Goal: Transaction & Acquisition: Book appointment/travel/reservation

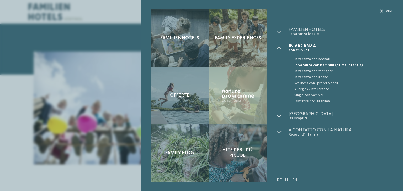
click at [311, 65] on span "In vacanza con bambini (prima infanzia)" at bounding box center [343, 65] width 99 height 6
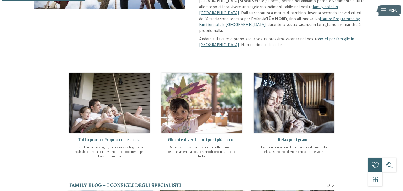
scroll to position [153, 0]
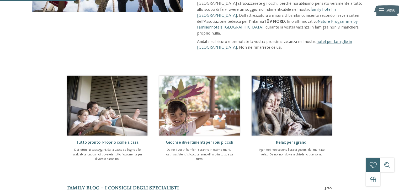
click at [390, 9] on span "Menu" at bounding box center [390, 10] width 9 height 5
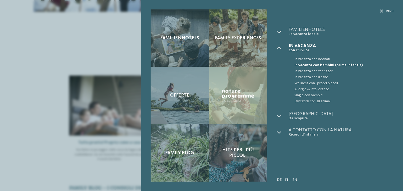
click at [279, 31] on icon at bounding box center [279, 31] width 5 height 5
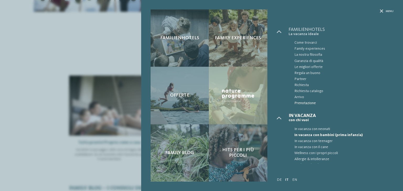
click at [304, 103] on span "Prenotazione" at bounding box center [343, 103] width 99 height 6
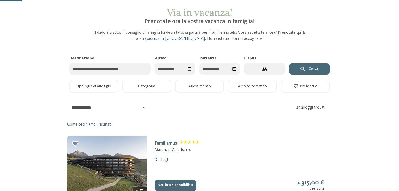
scroll to position [26, 0]
click at [179, 70] on input "Arrivo" at bounding box center [175, 69] width 41 height 12
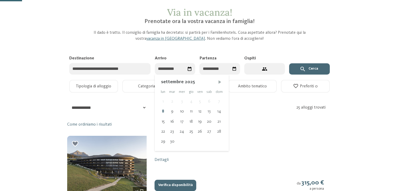
click at [219, 82] on span "Mese successivo" at bounding box center [219, 81] width 5 height 5
click at [200, 143] on div "31" at bounding box center [200, 142] width 9 height 10
type input "**********"
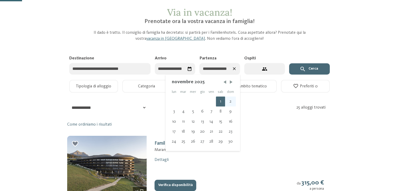
click at [231, 102] on div "2" at bounding box center [230, 102] width 11 height 10
type input "**********"
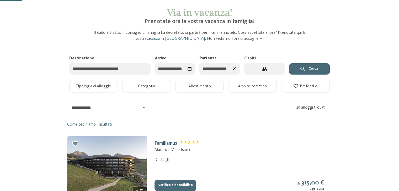
click at [267, 71] on icon "2 ospiti – 1 camera" at bounding box center [265, 69] width 6 height 6
select select "*"
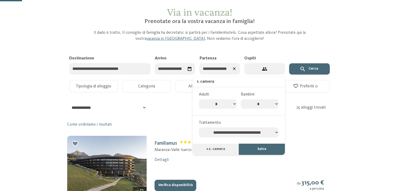
click at [267, 106] on select "* * * * * * * *" at bounding box center [260, 104] width 38 height 10
select select "*"
click at [241, 99] on select "* * * * * * * *" at bounding box center [260, 104] width 38 height 10
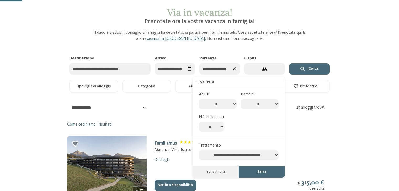
click at [212, 124] on select "* * * * * * * * * * ** ** ** ** ** ** ** **" at bounding box center [211, 127] width 25 height 10
select select "*"
click at [199, 122] on select "* * * * * * * * * * ** ** ** ** ** ** ** **" at bounding box center [211, 127] width 25 height 10
click at [248, 153] on select "**********" at bounding box center [239, 156] width 80 height 10
click at [199, 151] on select "**********" at bounding box center [239, 156] width 80 height 10
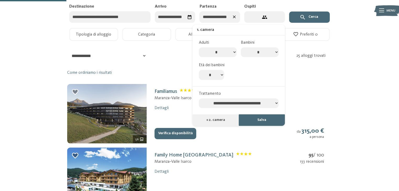
scroll to position [79, 0]
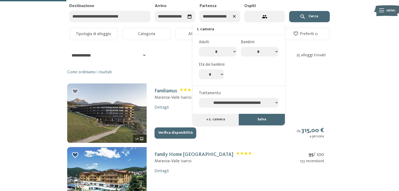
click at [260, 115] on button "Salva" at bounding box center [262, 120] width 46 height 12
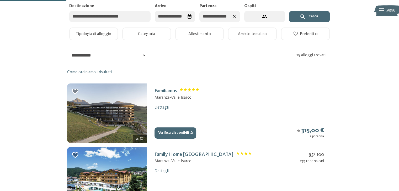
click at [315, 16] on button "Cerca" at bounding box center [309, 17] width 41 height 12
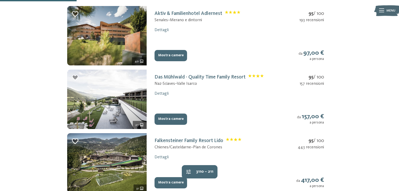
scroll to position [157, 0]
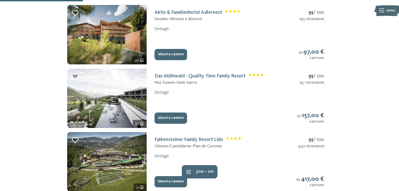
click at [140, 123] on icon "29 ulteriori immagini" at bounding box center [141, 123] width 3 height 3
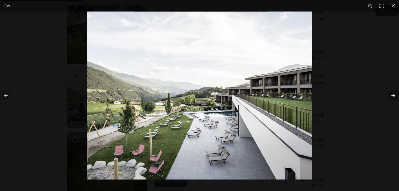
click at [394, 95] on button "button" at bounding box center [389, 96] width 18 height 26
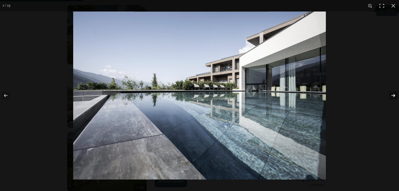
click at [394, 95] on button "button" at bounding box center [389, 96] width 18 height 26
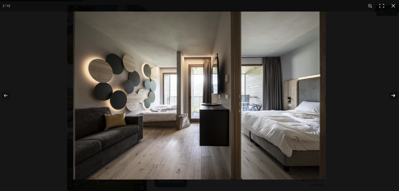
click at [394, 95] on button "button" at bounding box center [389, 96] width 18 height 26
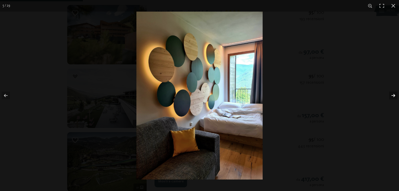
click at [394, 94] on button "button" at bounding box center [389, 96] width 18 height 26
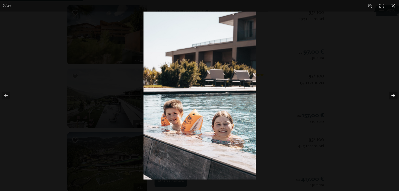
click at [394, 94] on button "button" at bounding box center [389, 96] width 18 height 26
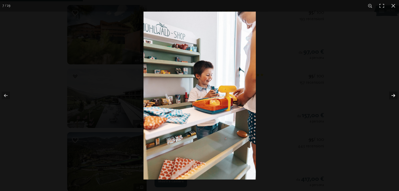
click at [394, 94] on button "button" at bounding box center [389, 96] width 18 height 26
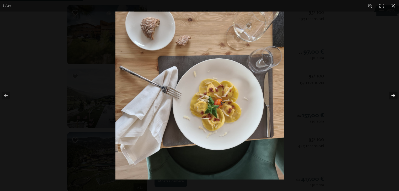
click at [394, 94] on button "button" at bounding box center [389, 96] width 18 height 26
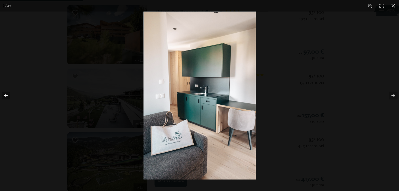
click at [7, 95] on button "button" at bounding box center [9, 96] width 18 height 26
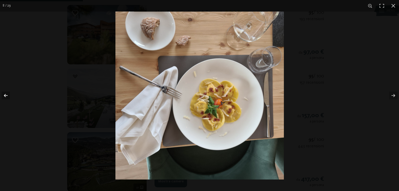
click at [7, 95] on button "button" at bounding box center [9, 96] width 18 height 26
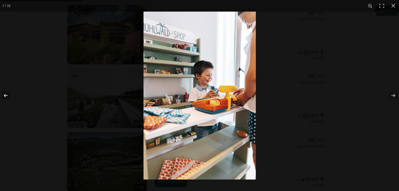
click at [7, 95] on button "button" at bounding box center [9, 96] width 18 height 26
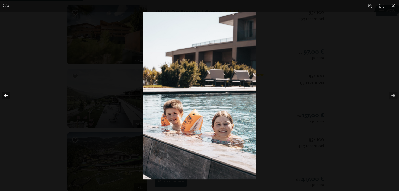
click at [7, 95] on button "button" at bounding box center [9, 96] width 18 height 26
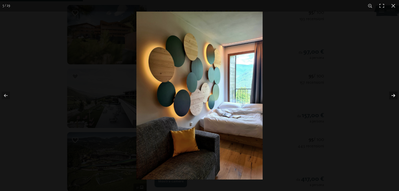
click at [392, 98] on button "button" at bounding box center [389, 96] width 18 height 26
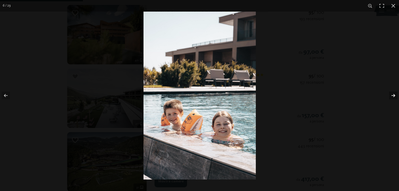
click at [392, 98] on button "button" at bounding box center [389, 96] width 18 height 26
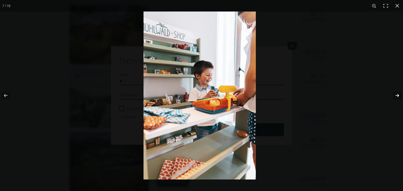
click at [392, 98] on button "button" at bounding box center [393, 96] width 18 height 26
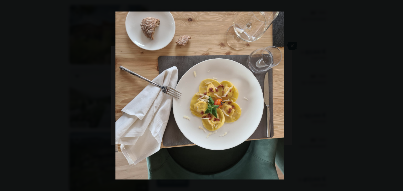
click at [392, 98] on button "button" at bounding box center [393, 96] width 18 height 26
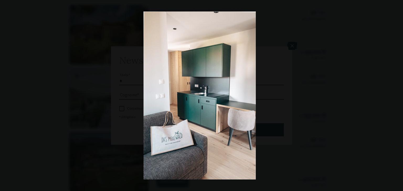
click at [392, 98] on button "button" at bounding box center [393, 96] width 18 height 26
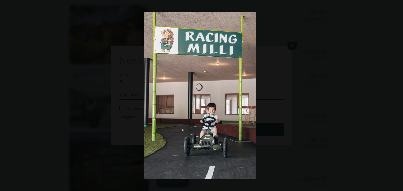
click at [392, 98] on button "button" at bounding box center [393, 96] width 18 height 26
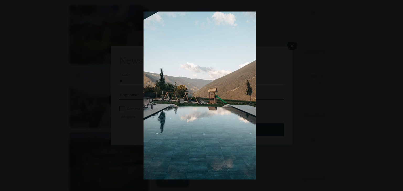
click at [392, 98] on button "button" at bounding box center [393, 96] width 18 height 26
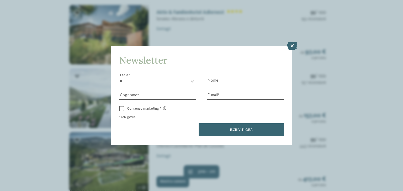
click at [0, 0] on button "button" at bounding box center [0, 0] width 0 height 0
click at [294, 45] on icon at bounding box center [292, 46] width 10 height 8
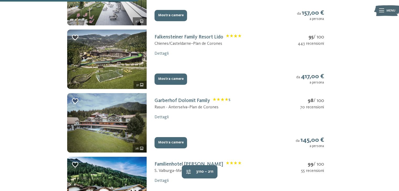
scroll to position [262, 0]
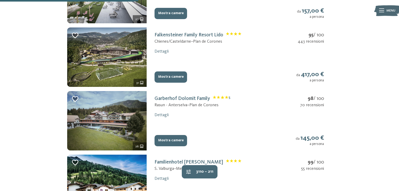
click at [135, 148] on span "26" at bounding box center [136, 146] width 3 height 5
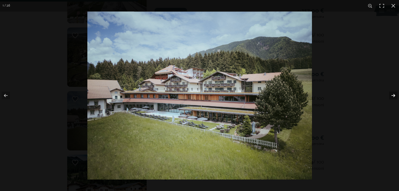
click at [390, 94] on button "button" at bounding box center [389, 96] width 18 height 26
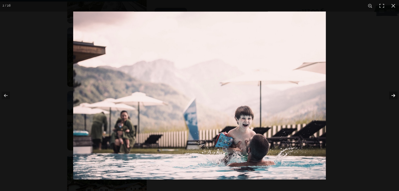
click at [390, 94] on button "button" at bounding box center [389, 96] width 18 height 26
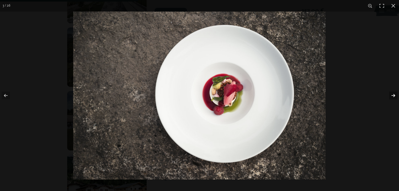
click at [390, 94] on button "button" at bounding box center [389, 96] width 18 height 26
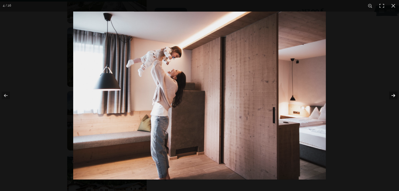
click at [390, 94] on button "button" at bounding box center [389, 96] width 18 height 26
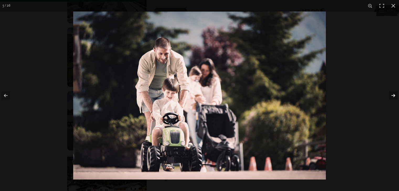
click at [390, 94] on button "button" at bounding box center [389, 96] width 18 height 26
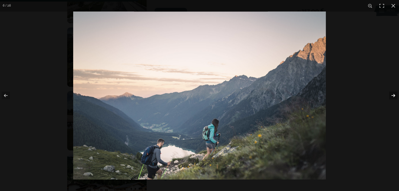
click at [390, 94] on button "button" at bounding box center [389, 96] width 18 height 26
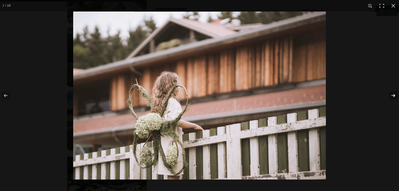
click at [390, 94] on button "button" at bounding box center [389, 96] width 18 height 26
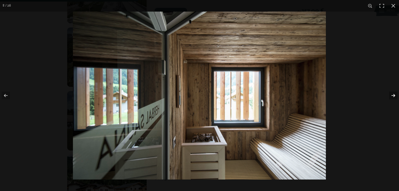
click at [390, 94] on button "button" at bounding box center [389, 96] width 18 height 26
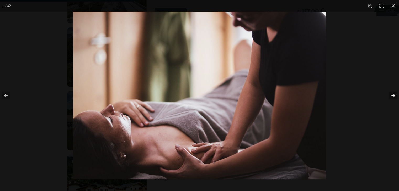
click at [390, 94] on button "button" at bounding box center [389, 96] width 18 height 26
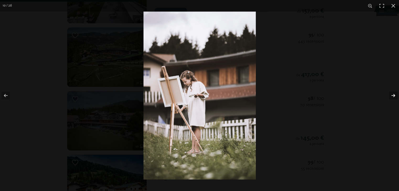
click at [390, 94] on button "button" at bounding box center [389, 96] width 18 height 26
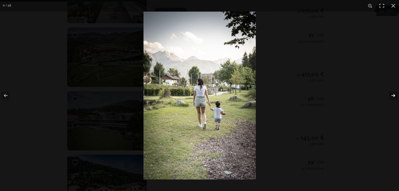
click at [390, 94] on button "button" at bounding box center [389, 96] width 18 height 26
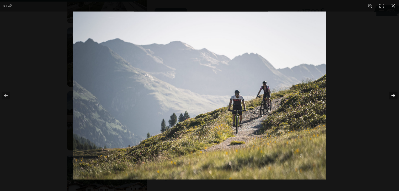
click at [390, 94] on button "button" at bounding box center [389, 96] width 18 height 26
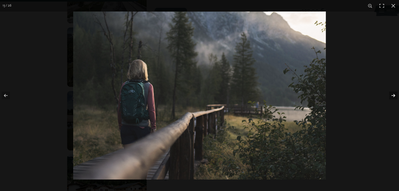
click at [390, 94] on button "button" at bounding box center [389, 96] width 18 height 26
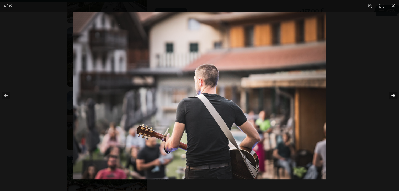
click at [390, 94] on button "button" at bounding box center [389, 96] width 18 height 26
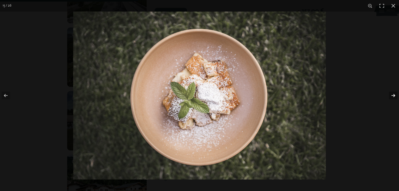
click at [390, 94] on button "button" at bounding box center [389, 96] width 18 height 26
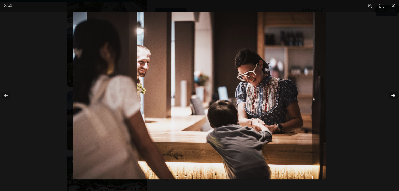
click at [390, 94] on button "button" at bounding box center [389, 96] width 18 height 26
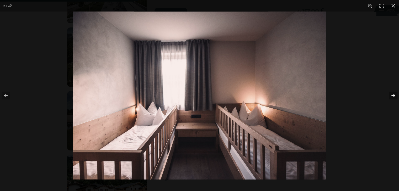
click at [390, 94] on button "button" at bounding box center [389, 96] width 18 height 26
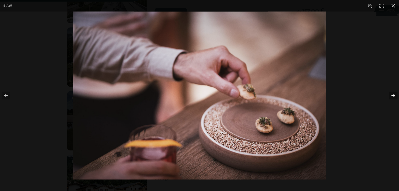
click at [390, 94] on button "button" at bounding box center [389, 96] width 18 height 26
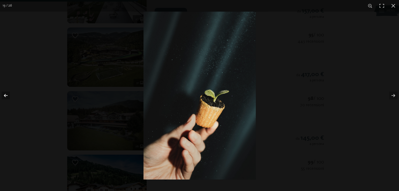
click at [5, 97] on button "button" at bounding box center [9, 96] width 18 height 26
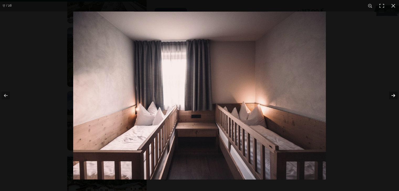
click at [393, 95] on button "button" at bounding box center [389, 96] width 18 height 26
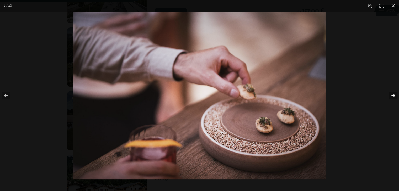
click at [393, 95] on button "button" at bounding box center [389, 96] width 18 height 26
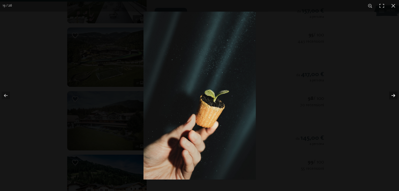
click at [393, 95] on button "button" at bounding box center [389, 96] width 18 height 26
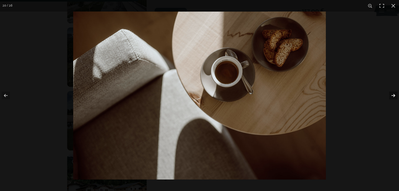
click at [393, 95] on button "button" at bounding box center [389, 96] width 18 height 26
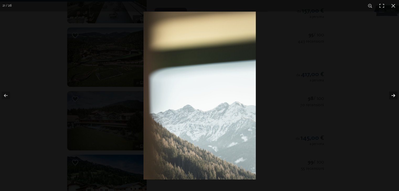
click at [393, 95] on button "button" at bounding box center [389, 96] width 18 height 26
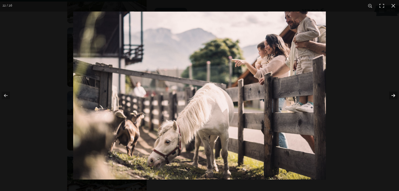
click at [393, 95] on button "button" at bounding box center [389, 96] width 18 height 26
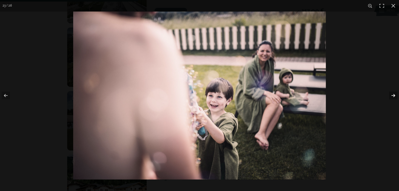
click at [393, 95] on button "button" at bounding box center [389, 96] width 18 height 26
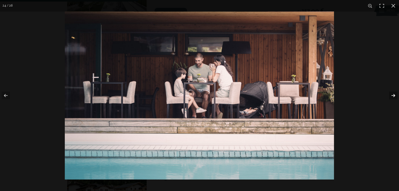
click at [393, 95] on button "button" at bounding box center [389, 96] width 18 height 26
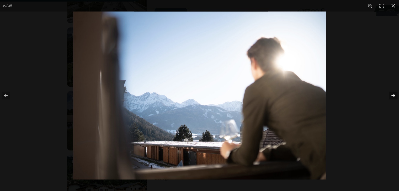
click at [393, 95] on button "button" at bounding box center [389, 96] width 18 height 26
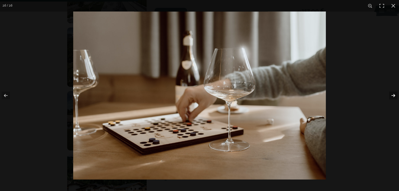
click at [393, 95] on button "button" at bounding box center [389, 96] width 18 height 26
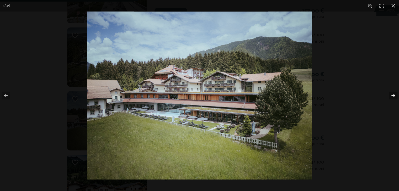
click at [393, 95] on button "button" at bounding box center [389, 96] width 18 height 26
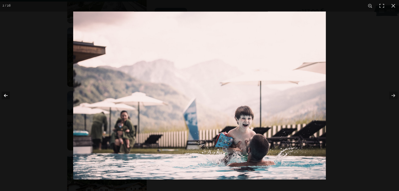
click at [9, 95] on button "button" at bounding box center [9, 96] width 18 height 26
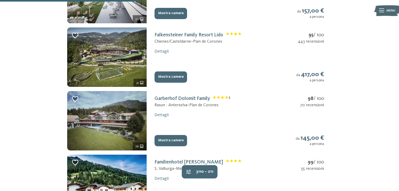
click at [0, 0] on button "button" at bounding box center [0, 0] width 0 height 0
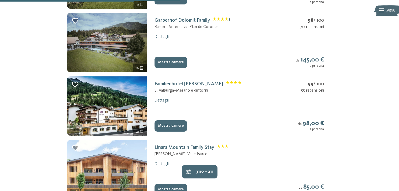
scroll to position [341, 0]
click at [140, 133] on icon "41 ulteriori immagini" at bounding box center [142, 132] width 4 height 4
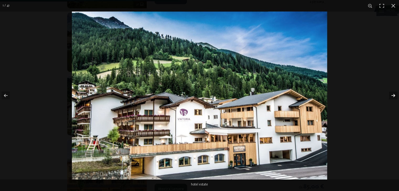
click at [394, 96] on button "button" at bounding box center [389, 96] width 18 height 26
click at [394, 98] on button "button" at bounding box center [389, 96] width 18 height 26
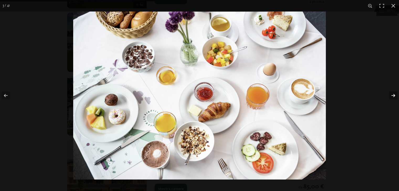
click at [394, 96] on button "button" at bounding box center [389, 96] width 18 height 26
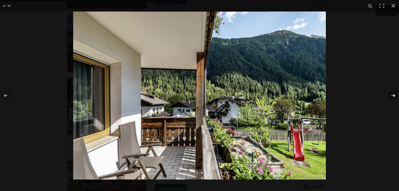
click at [394, 96] on button "button" at bounding box center [389, 96] width 18 height 26
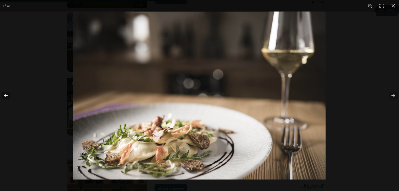
click at [4, 97] on button "button" at bounding box center [9, 96] width 18 height 26
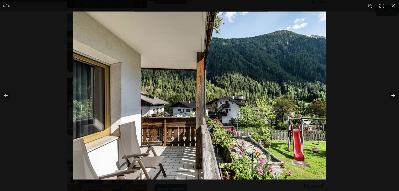
click at [395, 95] on button "button" at bounding box center [389, 96] width 18 height 26
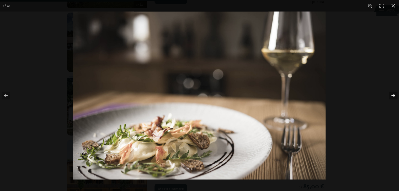
click at [395, 95] on button "button" at bounding box center [389, 96] width 18 height 26
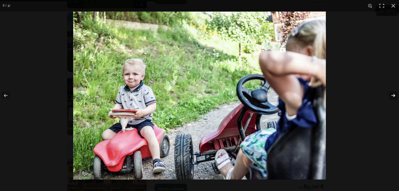
click at [393, 94] on button "button" at bounding box center [389, 96] width 18 height 26
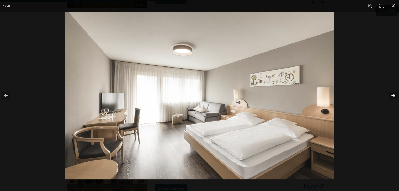
click at [393, 94] on button "button" at bounding box center [389, 96] width 18 height 26
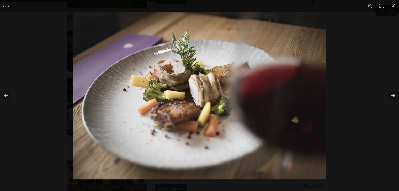
click at [393, 94] on button "button" at bounding box center [389, 96] width 18 height 26
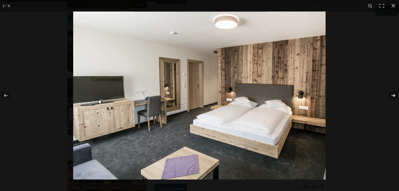
click at [393, 94] on button "button" at bounding box center [389, 96] width 18 height 26
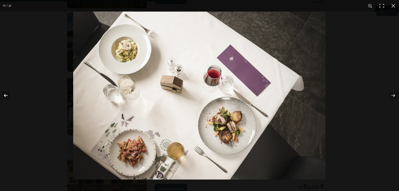
click at [5, 96] on button "button" at bounding box center [9, 96] width 18 height 26
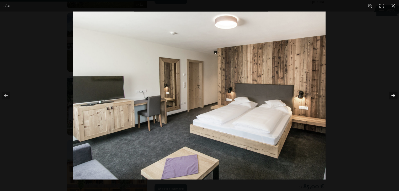
click at [389, 96] on button "button" at bounding box center [389, 96] width 18 height 26
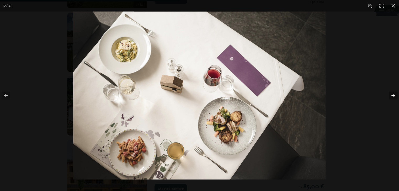
click at [389, 96] on button "button" at bounding box center [389, 96] width 18 height 26
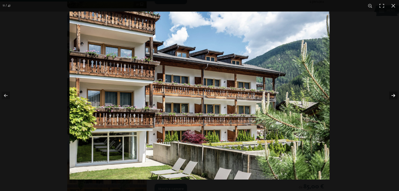
click at [389, 96] on button "button" at bounding box center [389, 96] width 18 height 26
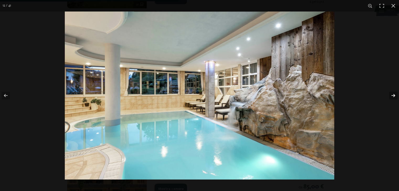
click at [389, 96] on button "button" at bounding box center [389, 96] width 18 height 26
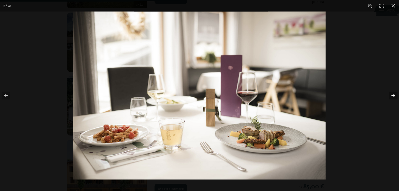
click at [389, 96] on button "button" at bounding box center [389, 96] width 18 height 26
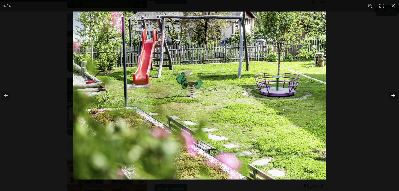
click at [389, 96] on button "button" at bounding box center [389, 96] width 18 height 26
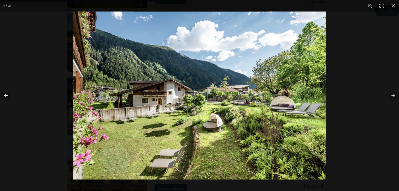
click at [9, 96] on button "button" at bounding box center [9, 96] width 18 height 26
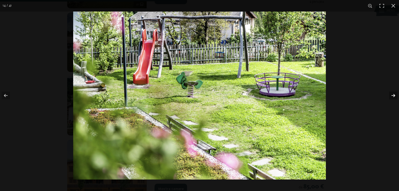
click at [391, 95] on button "button" at bounding box center [389, 96] width 18 height 26
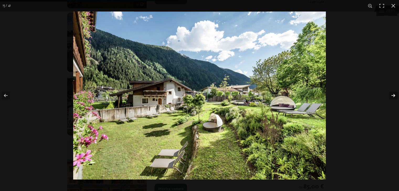
click at [391, 95] on button "button" at bounding box center [389, 96] width 18 height 26
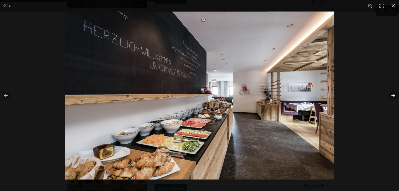
click at [391, 95] on button "button" at bounding box center [389, 96] width 18 height 26
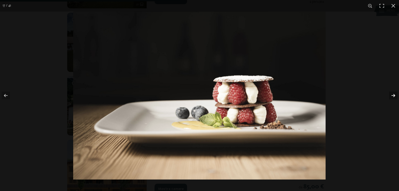
click at [391, 95] on button "button" at bounding box center [389, 96] width 18 height 26
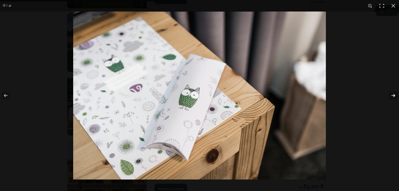
click at [392, 95] on button "button" at bounding box center [389, 96] width 18 height 26
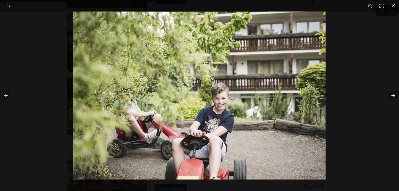
click at [392, 95] on button "button" at bounding box center [389, 96] width 18 height 26
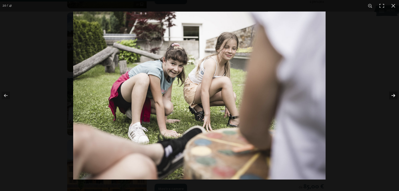
click at [392, 95] on button "button" at bounding box center [389, 96] width 18 height 26
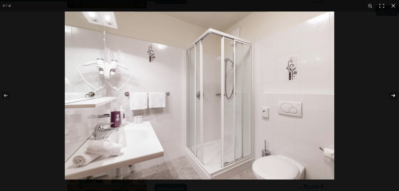
click at [392, 95] on button "button" at bounding box center [389, 96] width 18 height 26
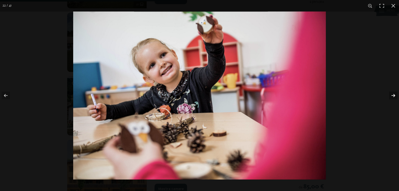
click at [392, 95] on button "button" at bounding box center [389, 96] width 18 height 26
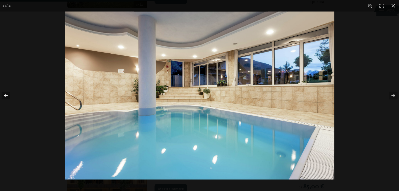
click at [8, 98] on button "button" at bounding box center [9, 96] width 18 height 26
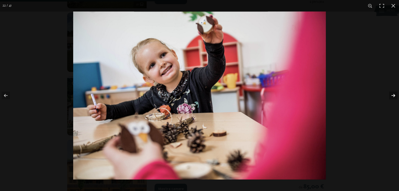
click at [394, 94] on button "button" at bounding box center [389, 96] width 18 height 26
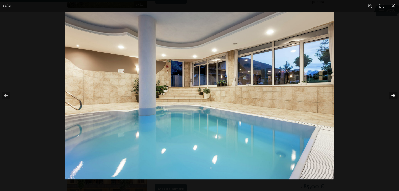
click at [394, 94] on button "button" at bounding box center [389, 96] width 18 height 26
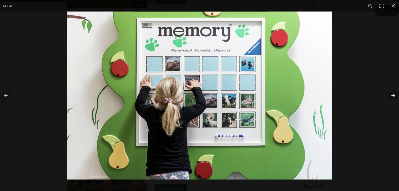
click at [394, 94] on button "button" at bounding box center [389, 96] width 18 height 26
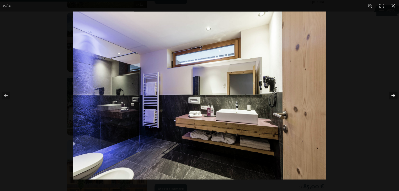
click at [394, 94] on button "button" at bounding box center [389, 96] width 18 height 26
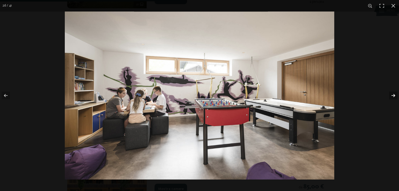
click at [394, 94] on button "button" at bounding box center [389, 96] width 18 height 26
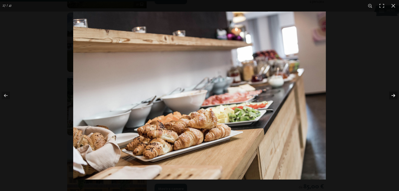
click at [394, 94] on button "button" at bounding box center [389, 96] width 18 height 26
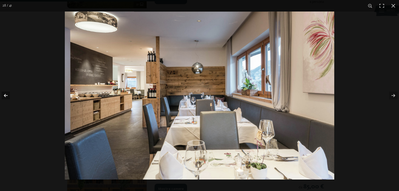
click at [1, 96] on button "button" at bounding box center [9, 96] width 18 height 26
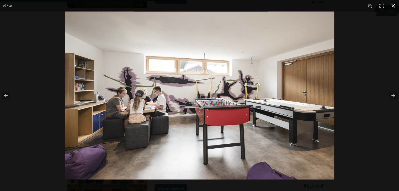
click at [392, 7] on button "button" at bounding box center [393, 6] width 12 height 12
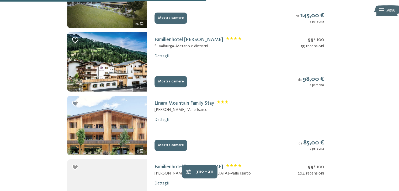
scroll to position [393, 0]
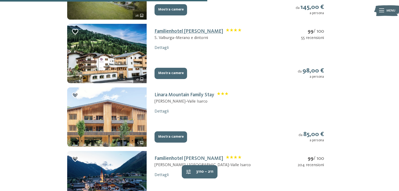
drag, startPoint x: 152, startPoint y: 31, endPoint x: 205, endPoint y: 31, distance: 52.2
click at [205, 31] on div "Familienhotel Viktoria S. Valburga – Merano e dintorni 99 / 100 55 recensioni D…" at bounding box center [239, 54] width 185 height 60
copy link "Familienhotel Viktoria"
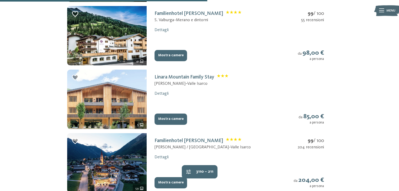
scroll to position [420, 0]
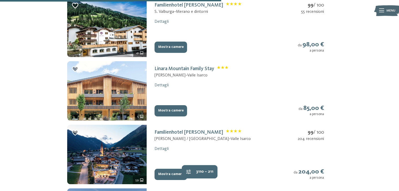
click at [143, 118] on icon "5 ulteriori immagini" at bounding box center [142, 117] width 4 height 4
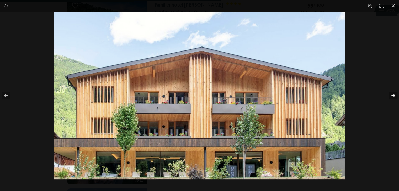
click at [392, 95] on button "button" at bounding box center [389, 96] width 18 height 26
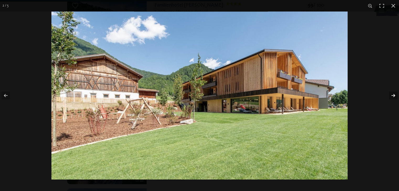
click at [392, 95] on button "button" at bounding box center [389, 96] width 18 height 26
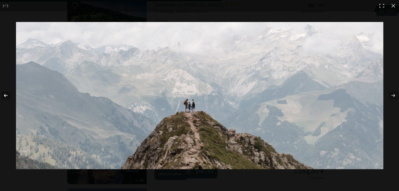
click at [8, 97] on button "button" at bounding box center [9, 96] width 18 height 26
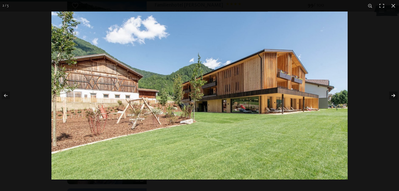
click at [393, 96] on button "button" at bounding box center [389, 96] width 18 height 26
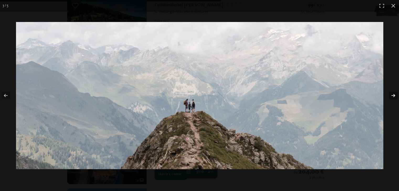
click at [393, 96] on button "button" at bounding box center [389, 96] width 18 height 26
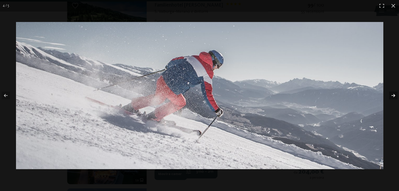
click at [393, 96] on button "button" at bounding box center [389, 96] width 18 height 26
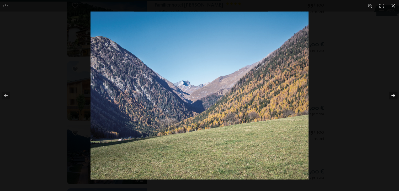
click at [393, 96] on button "button" at bounding box center [389, 96] width 18 height 26
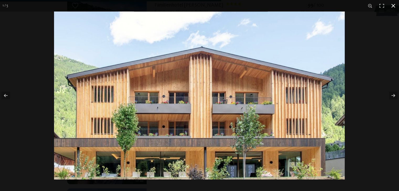
click at [396, 8] on button "button" at bounding box center [393, 6] width 12 height 12
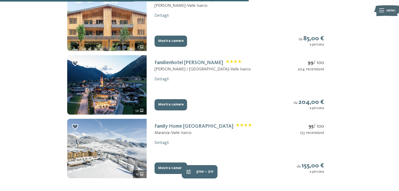
scroll to position [498, 0]
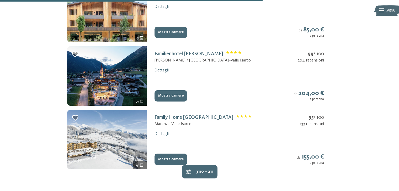
click at [143, 101] on icon "59 ulteriori immagini" at bounding box center [142, 102] width 4 height 4
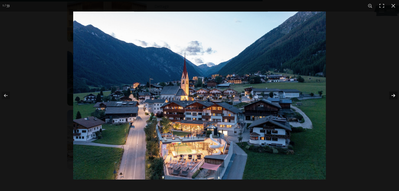
click at [392, 94] on button "button" at bounding box center [389, 96] width 18 height 26
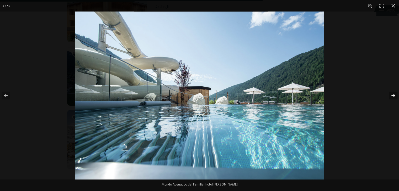
click at [392, 94] on button "button" at bounding box center [389, 96] width 18 height 26
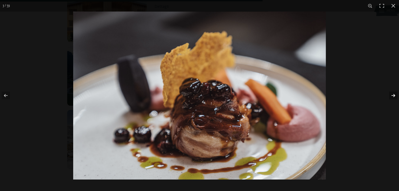
click at [392, 94] on button "button" at bounding box center [389, 96] width 18 height 26
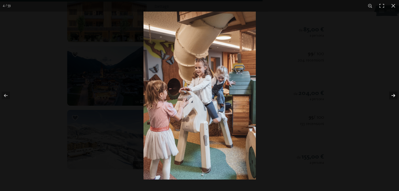
click at [392, 94] on button "button" at bounding box center [389, 96] width 18 height 26
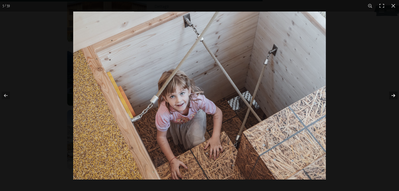
click at [392, 94] on button "button" at bounding box center [389, 96] width 18 height 26
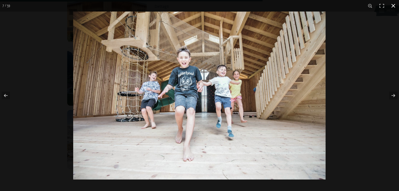
click at [396, 8] on button "button" at bounding box center [393, 6] width 12 height 12
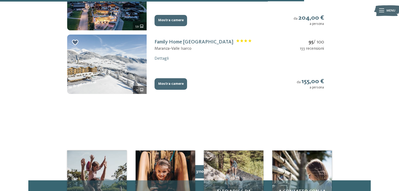
scroll to position [577, 0]
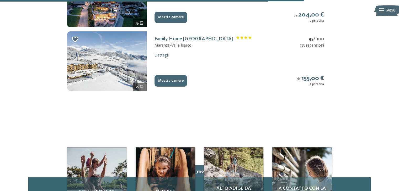
click at [144, 86] on div "25" at bounding box center [140, 87] width 14 height 8
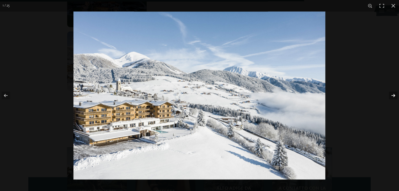
click at [390, 95] on button "button" at bounding box center [389, 96] width 18 height 26
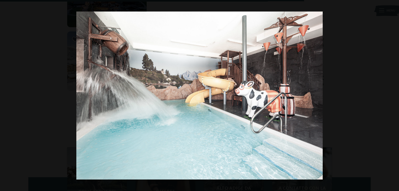
click at [390, 95] on button "button" at bounding box center [389, 96] width 18 height 26
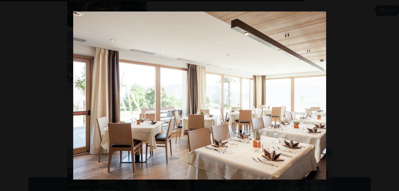
click at [390, 95] on button "button" at bounding box center [389, 96] width 18 height 26
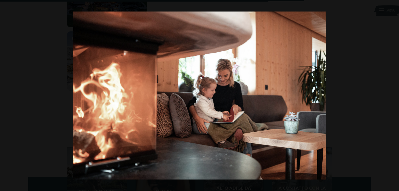
click at [390, 95] on button "button" at bounding box center [389, 96] width 18 height 26
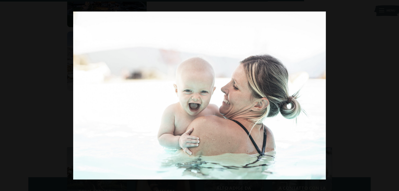
click at [390, 95] on button "button" at bounding box center [389, 96] width 18 height 26
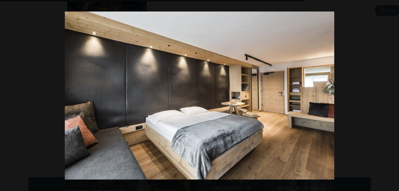
click at [390, 95] on button "button" at bounding box center [389, 96] width 18 height 26
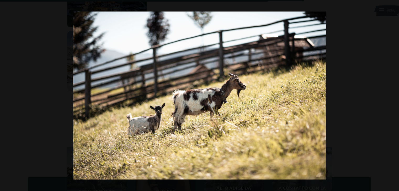
click at [390, 95] on button "button" at bounding box center [389, 96] width 18 height 26
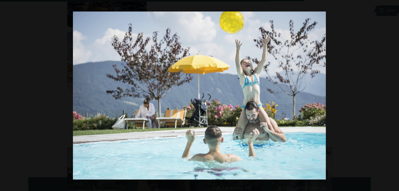
click at [390, 95] on button "button" at bounding box center [389, 96] width 18 height 26
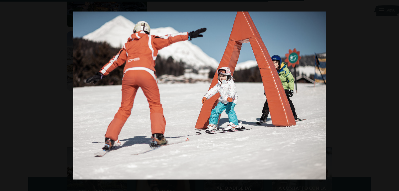
click at [390, 95] on button "button" at bounding box center [389, 96] width 18 height 26
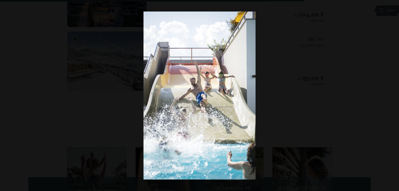
click at [390, 95] on button "button" at bounding box center [389, 96] width 18 height 26
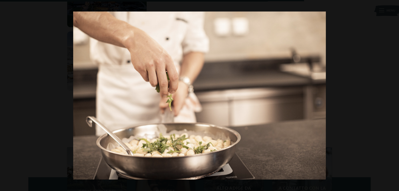
click at [390, 95] on button "button" at bounding box center [389, 96] width 18 height 26
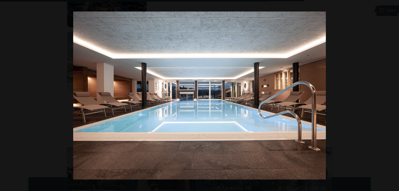
click at [390, 95] on button "button" at bounding box center [389, 96] width 18 height 26
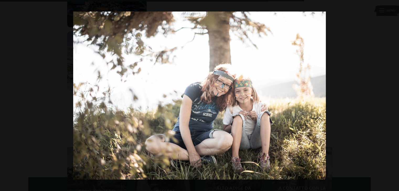
click at [390, 95] on button "button" at bounding box center [389, 96] width 18 height 26
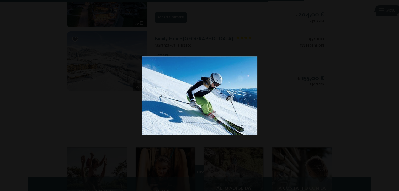
click at [390, 95] on button "button" at bounding box center [389, 96] width 18 height 26
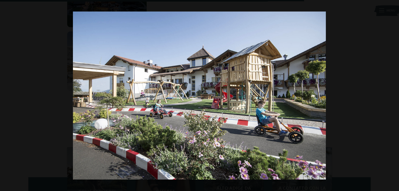
click at [390, 95] on button "button" at bounding box center [389, 96] width 18 height 26
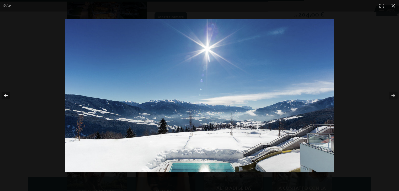
click at [12, 98] on button "button" at bounding box center [9, 96] width 18 height 26
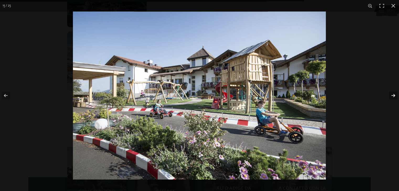
click at [389, 96] on button "button" at bounding box center [389, 96] width 18 height 26
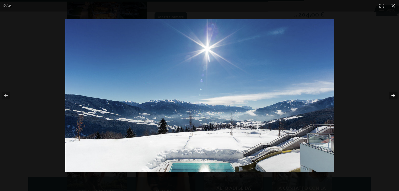
click at [389, 96] on button "button" at bounding box center [389, 96] width 18 height 26
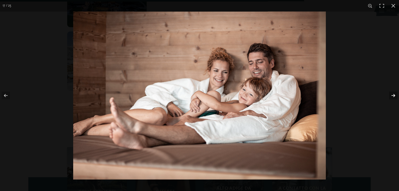
click at [389, 95] on button "button" at bounding box center [389, 96] width 18 height 26
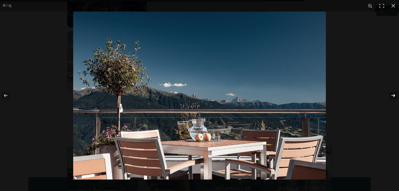
click at [389, 95] on button "button" at bounding box center [389, 96] width 18 height 26
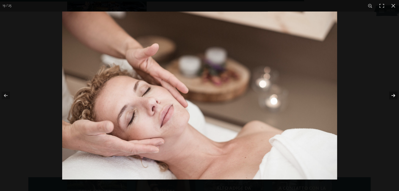
click at [389, 95] on button "button" at bounding box center [389, 96] width 18 height 26
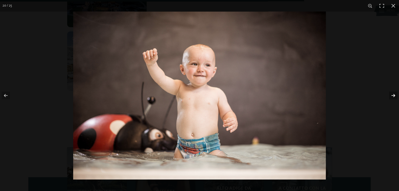
click at [389, 95] on button "button" at bounding box center [389, 96] width 18 height 26
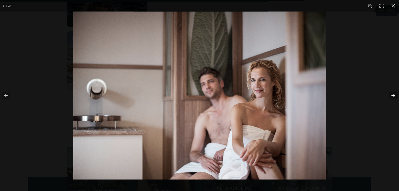
click at [389, 95] on button "button" at bounding box center [389, 96] width 18 height 26
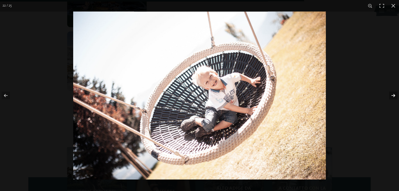
click at [389, 95] on button "button" at bounding box center [389, 96] width 18 height 26
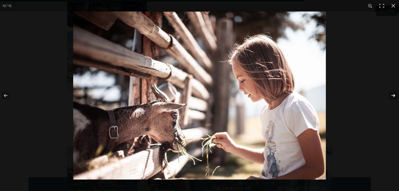
click at [389, 95] on button "button" at bounding box center [389, 96] width 18 height 26
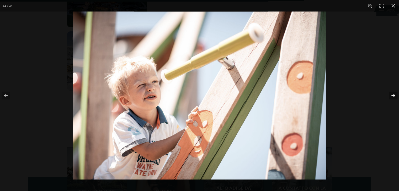
click at [389, 95] on button "button" at bounding box center [389, 96] width 18 height 26
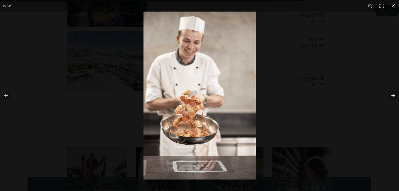
click at [389, 95] on button "button" at bounding box center [389, 96] width 18 height 26
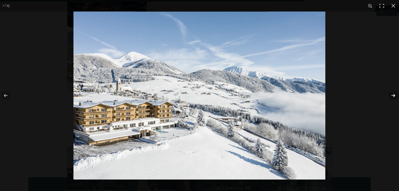
click at [389, 95] on button "button" at bounding box center [389, 96] width 18 height 26
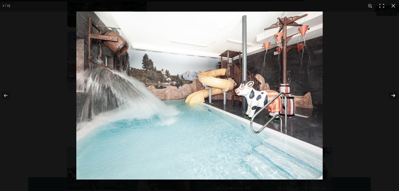
click at [389, 95] on button "button" at bounding box center [389, 96] width 18 height 26
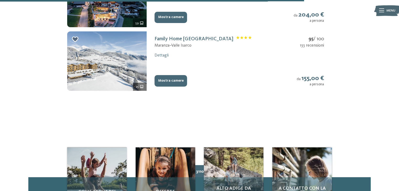
click at [0, 0] on button "button" at bounding box center [0, 0] width 0 height 0
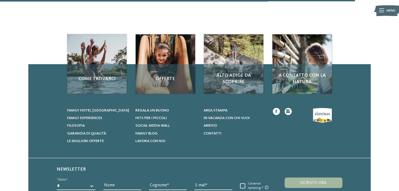
scroll to position [708, 0]
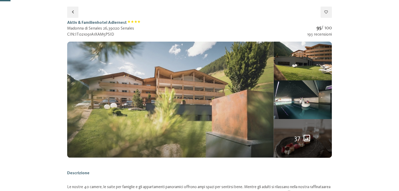
scroll to position [79, 0]
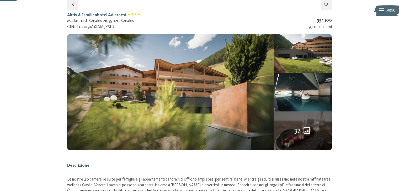
click at [298, 131] on span "37" at bounding box center [297, 130] width 6 height 9
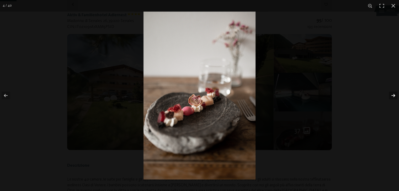
click at [393, 94] on button "button" at bounding box center [389, 96] width 18 height 26
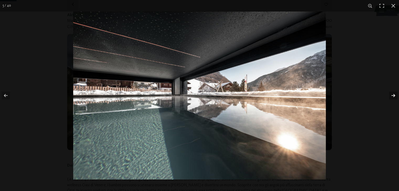
click at [393, 94] on button "button" at bounding box center [389, 96] width 18 height 26
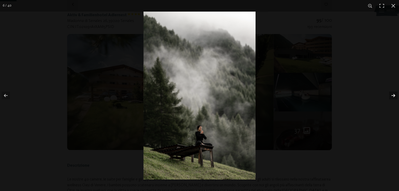
click at [393, 94] on button "button" at bounding box center [389, 96] width 18 height 26
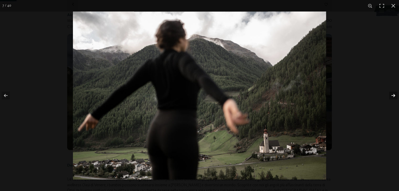
click at [393, 94] on button "button" at bounding box center [389, 96] width 18 height 26
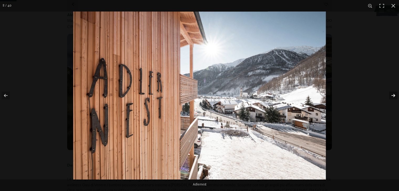
click at [393, 94] on button "button" at bounding box center [389, 96] width 18 height 26
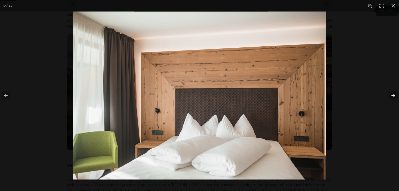
click at [393, 94] on button "button" at bounding box center [389, 96] width 18 height 26
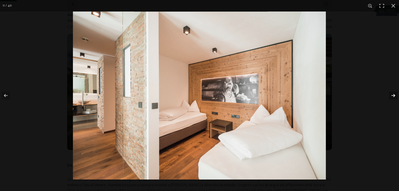
click at [393, 94] on button "button" at bounding box center [389, 96] width 18 height 26
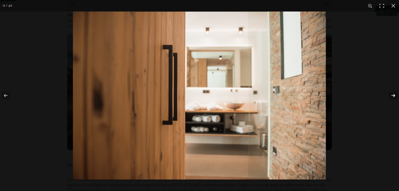
click at [393, 94] on button "button" at bounding box center [389, 96] width 18 height 26
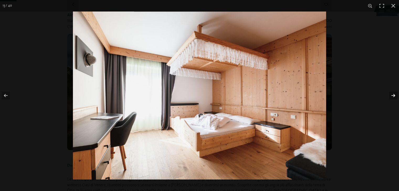
click at [393, 94] on button "button" at bounding box center [389, 96] width 18 height 26
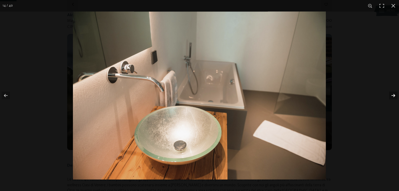
click at [393, 94] on button "button" at bounding box center [389, 96] width 18 height 26
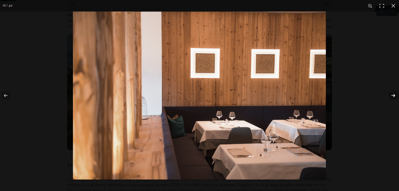
click at [393, 94] on button "button" at bounding box center [389, 96] width 18 height 26
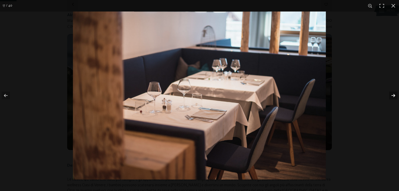
click at [393, 94] on button "button" at bounding box center [389, 96] width 18 height 26
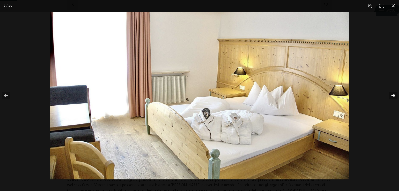
click at [393, 94] on button "button" at bounding box center [389, 96] width 18 height 26
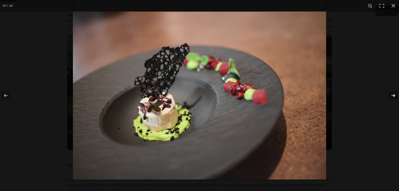
click at [393, 94] on button "button" at bounding box center [389, 96] width 18 height 26
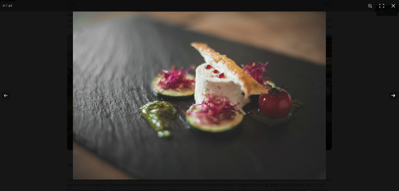
click at [393, 94] on button "button" at bounding box center [389, 96] width 18 height 26
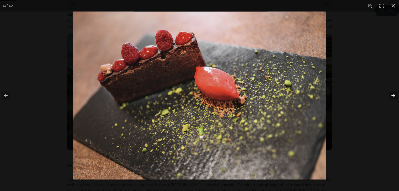
click at [393, 94] on button "button" at bounding box center [389, 96] width 18 height 26
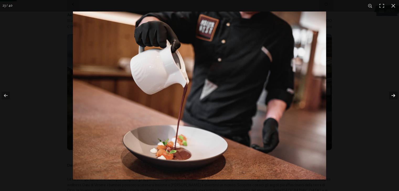
click at [393, 94] on button "button" at bounding box center [389, 96] width 18 height 26
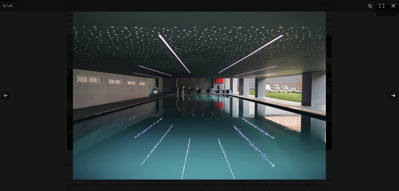
click at [393, 94] on button "button" at bounding box center [389, 96] width 18 height 26
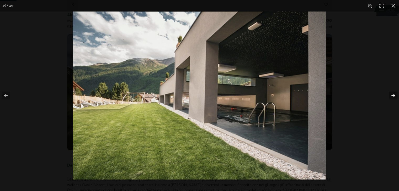
click at [393, 94] on button "button" at bounding box center [389, 96] width 18 height 26
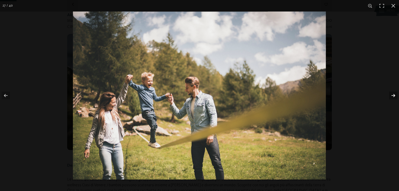
click at [393, 94] on button "button" at bounding box center [389, 96] width 18 height 26
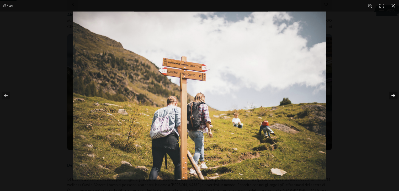
click at [393, 94] on button "button" at bounding box center [389, 96] width 18 height 26
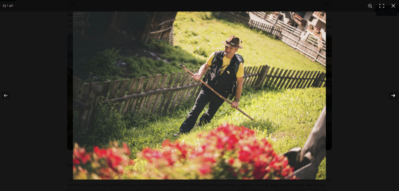
click at [393, 94] on button "button" at bounding box center [389, 96] width 18 height 26
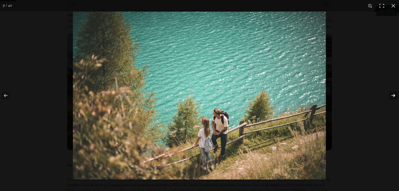
click at [393, 94] on button "button" at bounding box center [389, 96] width 18 height 26
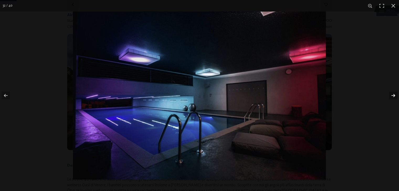
click at [393, 94] on button "button" at bounding box center [389, 96] width 18 height 26
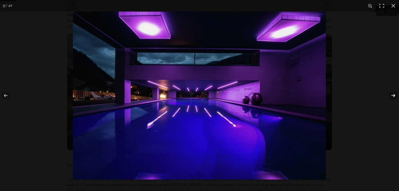
click at [393, 94] on button "button" at bounding box center [389, 96] width 18 height 26
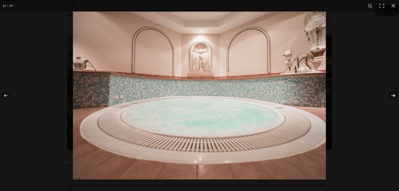
click at [393, 94] on button "button" at bounding box center [389, 96] width 18 height 26
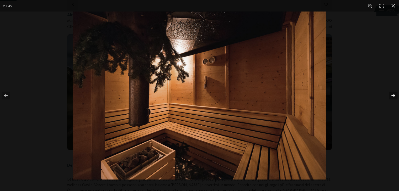
click at [393, 94] on button "button" at bounding box center [389, 96] width 18 height 26
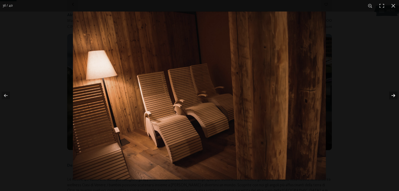
click at [393, 94] on button "button" at bounding box center [389, 96] width 18 height 26
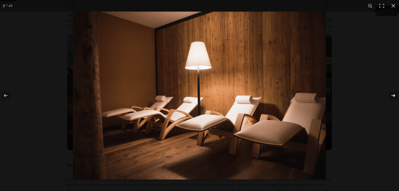
click at [393, 94] on button "button" at bounding box center [389, 96] width 18 height 26
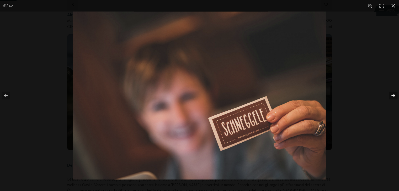
click at [393, 94] on button "button" at bounding box center [389, 96] width 18 height 26
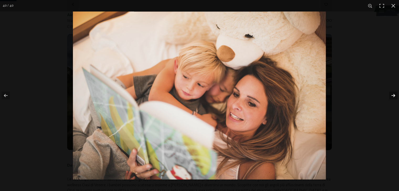
click at [393, 94] on button "button" at bounding box center [389, 96] width 18 height 26
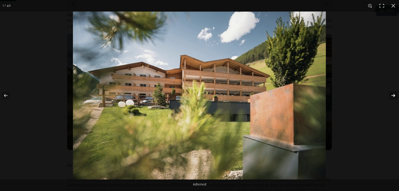
click at [393, 94] on button "button" at bounding box center [389, 96] width 18 height 26
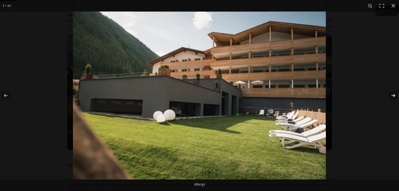
click at [393, 94] on button "button" at bounding box center [389, 96] width 18 height 26
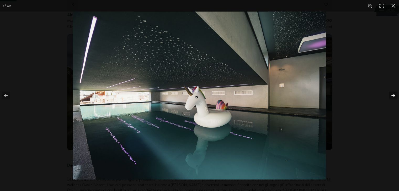
click at [393, 94] on button "button" at bounding box center [389, 96] width 18 height 26
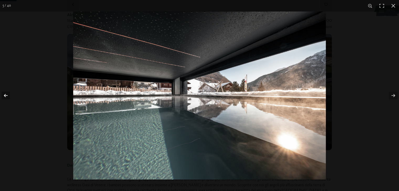
click at [8, 98] on button "button" at bounding box center [9, 96] width 18 height 26
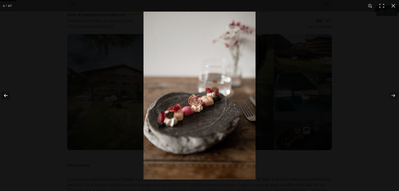
click at [8, 98] on button "button" at bounding box center [9, 96] width 18 height 26
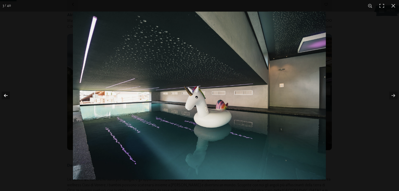
click at [8, 98] on button "button" at bounding box center [9, 96] width 18 height 26
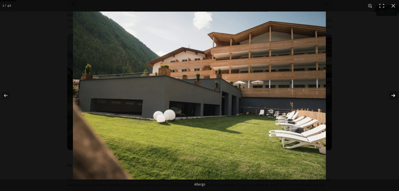
click at [392, 94] on button "button" at bounding box center [389, 96] width 18 height 26
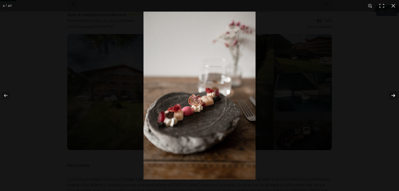
click at [392, 94] on button "button" at bounding box center [389, 96] width 18 height 26
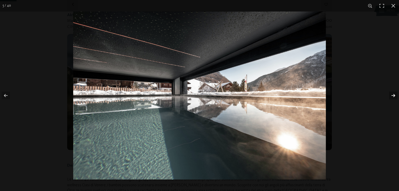
click at [392, 94] on button "button" at bounding box center [389, 96] width 18 height 26
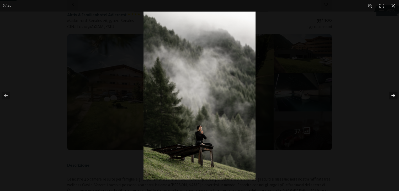
click at [392, 94] on button "button" at bounding box center [389, 96] width 18 height 26
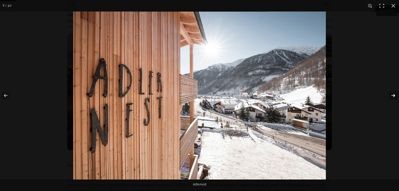
click at [392, 94] on button "button" at bounding box center [389, 96] width 18 height 26
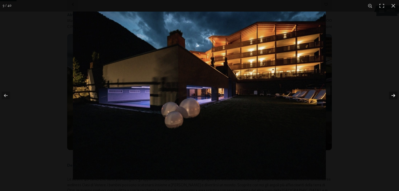
click at [392, 94] on button "button" at bounding box center [389, 96] width 18 height 26
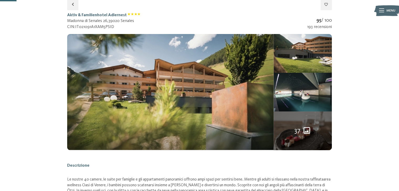
click at [0, 0] on button "button" at bounding box center [0, 0] width 0 height 0
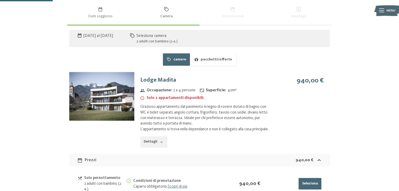
scroll to position [366, 0]
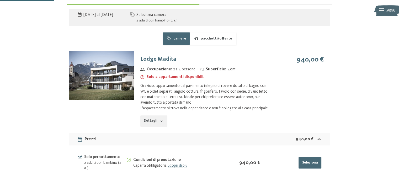
click at [117, 77] on img at bounding box center [101, 75] width 65 height 49
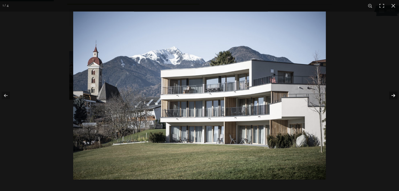
click at [394, 96] on button "button" at bounding box center [389, 96] width 18 height 26
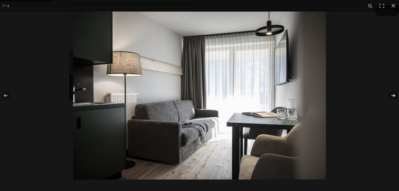
click at [394, 96] on button "button" at bounding box center [389, 96] width 18 height 26
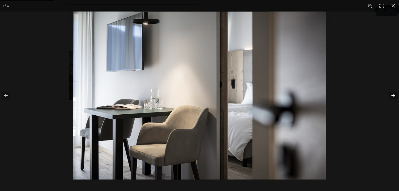
click at [394, 96] on button "button" at bounding box center [389, 96] width 18 height 26
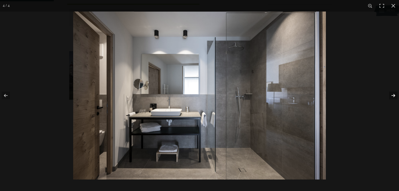
click at [394, 96] on button "button" at bounding box center [389, 96] width 18 height 26
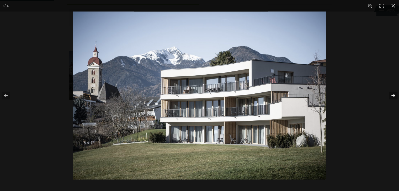
click at [394, 95] on button "button" at bounding box center [389, 96] width 18 height 26
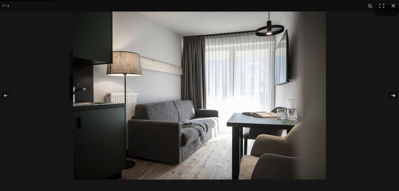
click at [394, 95] on button "button" at bounding box center [389, 96] width 18 height 26
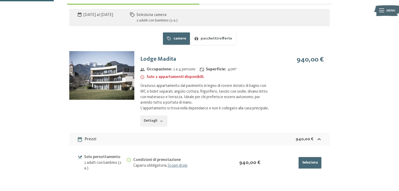
click at [0, 0] on button "button" at bounding box center [0, 0] width 0 height 0
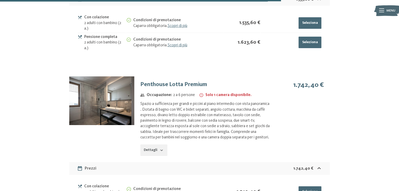
scroll to position [1913, 0]
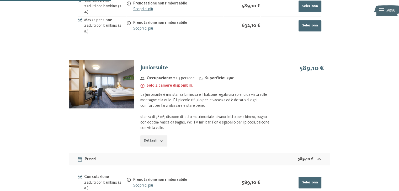
scroll to position [497, 0]
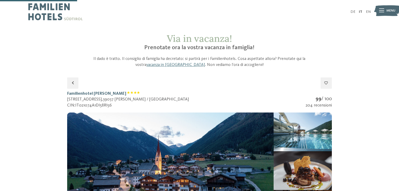
select select "*"
select select "**********"
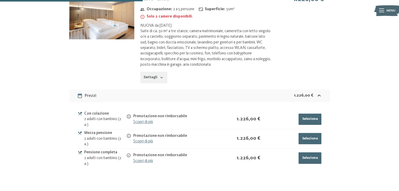
scroll to position [445, 0]
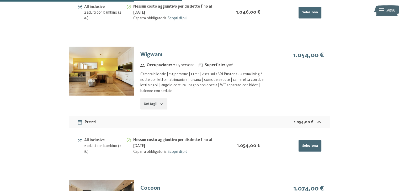
scroll to position [864, 0]
